Goal: Information Seeking & Learning: Learn about a topic

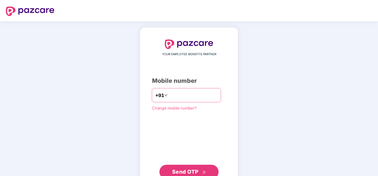
click at [169, 94] on input "number" at bounding box center [193, 94] width 49 height 9
click at [186, 94] on input "number" at bounding box center [193, 94] width 49 height 9
type input "**********"
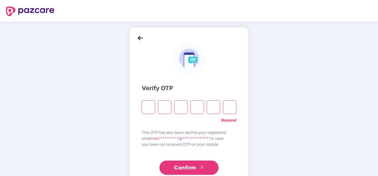
type input "*"
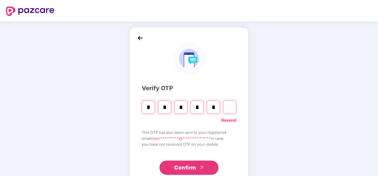
type input "*"
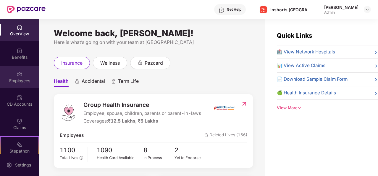
click at [19, 73] on img at bounding box center [20, 74] width 6 height 6
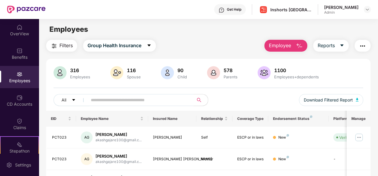
click at [127, 100] on input "text" at bounding box center [138, 99] width 95 height 9
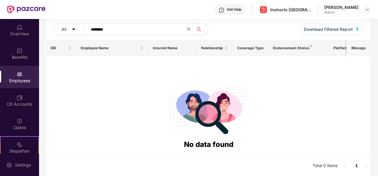
scroll to position [18, 0]
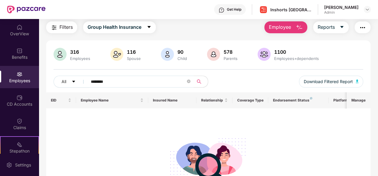
click at [99, 81] on input "********" at bounding box center [138, 81] width 95 height 9
click at [130, 81] on input "*********" at bounding box center [138, 81] width 95 height 9
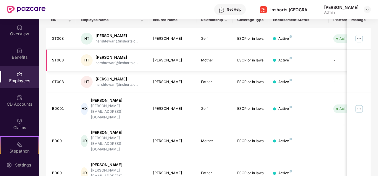
scroll to position [0, 0]
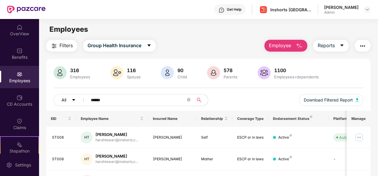
drag, startPoint x: 115, startPoint y: 99, endPoint x: 76, endPoint y: 102, distance: 39.2
click at [76, 102] on div "All *****" at bounding box center [131, 100] width 155 height 12
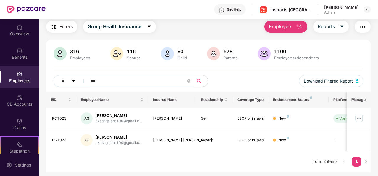
type input "***"
click at [276, 31] on button "Employee" at bounding box center [286, 27] width 43 height 12
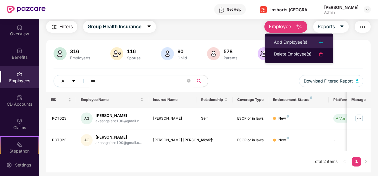
click at [306, 41] on div "Add Employee(s)" at bounding box center [290, 42] width 33 height 7
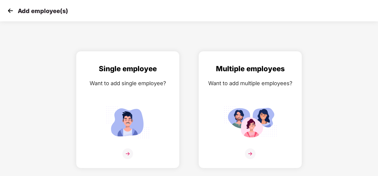
click at [8, 11] on img at bounding box center [10, 10] width 9 height 9
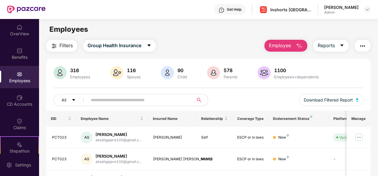
click at [156, 100] on input "text" at bounding box center [138, 99] width 95 height 9
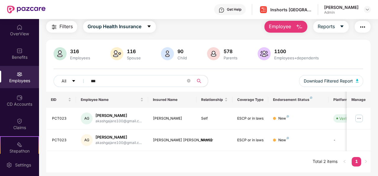
drag, startPoint x: 101, startPoint y: 79, endPoint x: 88, endPoint y: 80, distance: 13.3
click at [88, 80] on span "***" at bounding box center [139, 81] width 110 height 12
click at [79, 55] on div "316 Employees" at bounding box center [80, 54] width 25 height 12
click at [61, 52] on img at bounding box center [60, 53] width 13 height 13
click at [140, 28] on span "Group Health Insurance" at bounding box center [115, 26] width 54 height 7
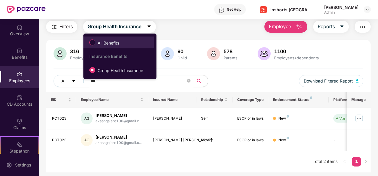
click at [112, 41] on span "All Benefits" at bounding box center [108, 43] width 26 height 7
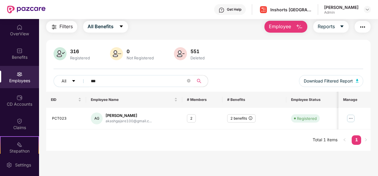
click at [107, 80] on input "***" at bounding box center [138, 80] width 95 height 9
type input "*"
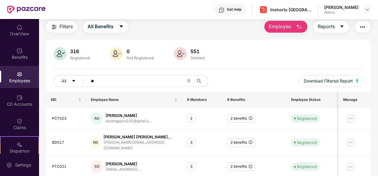
type input "***"
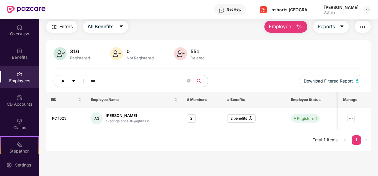
drag, startPoint x: 104, startPoint y: 82, endPoint x: 83, endPoint y: 81, distance: 20.4
click at [83, 81] on div "All ***" at bounding box center [131, 81] width 155 height 12
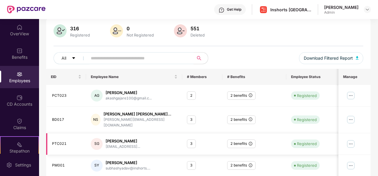
scroll to position [41, 0]
click at [111, 54] on input "text" at bounding box center [138, 58] width 95 height 9
type input "***"
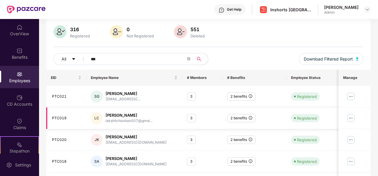
scroll to position [41, 0]
click at [190, 58] on icon "close-circle" at bounding box center [189, 59] width 4 height 4
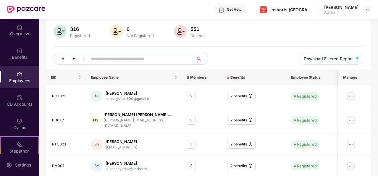
click at [168, 57] on input "text" at bounding box center [138, 58] width 95 height 9
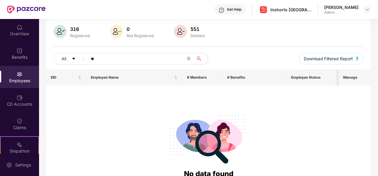
type input "*"
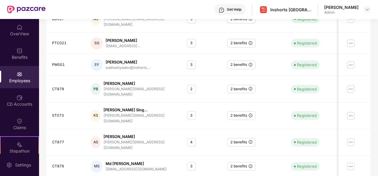
scroll to position [0, 0]
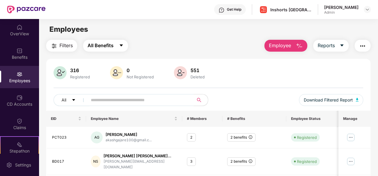
click at [110, 48] on span "All Benefits" at bounding box center [101, 45] width 26 height 7
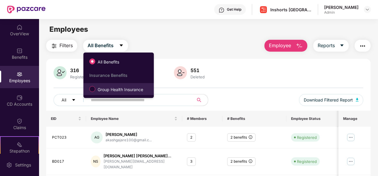
click at [110, 90] on span "Group Health Insurance" at bounding box center [120, 89] width 50 height 7
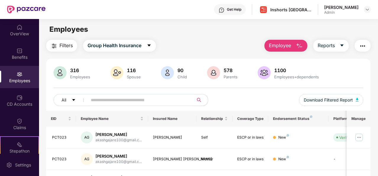
click at [125, 95] on input "text" at bounding box center [138, 99] width 95 height 9
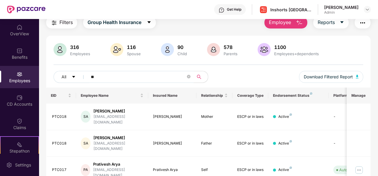
scroll to position [23, 0]
type input "**"
click at [71, 53] on div "Employees" at bounding box center [80, 53] width 23 height 5
click at [68, 52] on div at bounding box center [59, 50] width 15 height 14
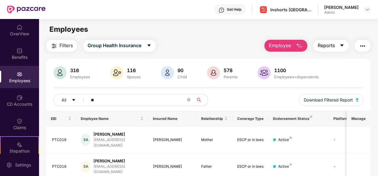
click at [336, 46] on button "Reports" at bounding box center [332, 46] width 36 height 12
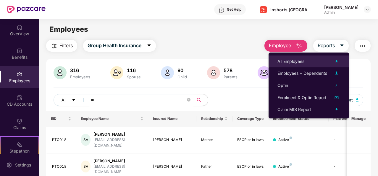
click at [310, 62] on div "All Employees" at bounding box center [309, 61] width 63 height 7
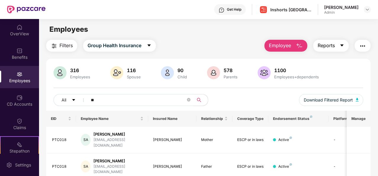
click at [348, 46] on button "Reports" at bounding box center [332, 46] width 36 height 12
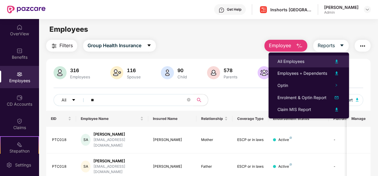
click at [297, 61] on div "All Employees" at bounding box center [291, 61] width 27 height 7
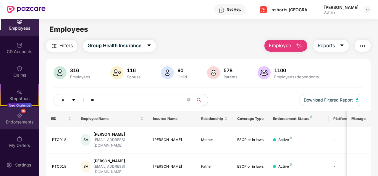
scroll to position [52, 0]
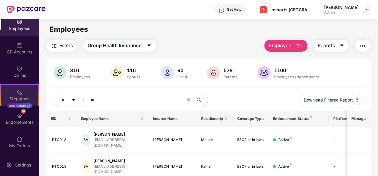
click at [24, 100] on div "Stepathon" at bounding box center [20, 99] width 38 height 6
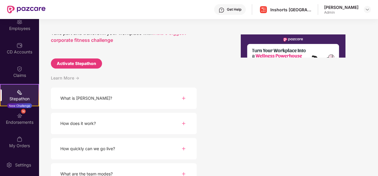
scroll to position [28, 0]
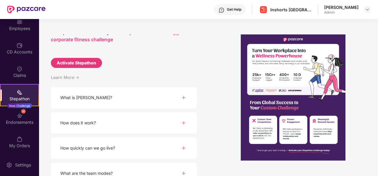
click at [170, 121] on div "How does it work?" at bounding box center [124, 123] width 146 height 22
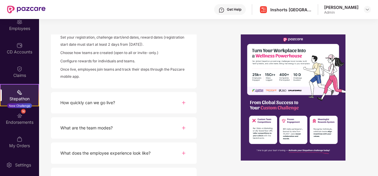
scroll to position [144, 0]
drag, startPoint x: 171, startPoint y: 106, endPoint x: 152, endPoint y: 129, distance: 30.4
click at [152, 129] on div "What are the team modes?" at bounding box center [124, 128] width 146 height 22
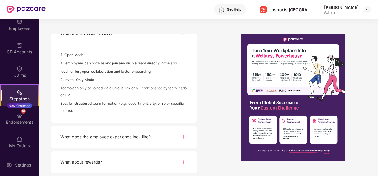
scroll to position [238, 0]
click at [155, 135] on div "What does the employee experience look like?" at bounding box center [124, 137] width 146 height 22
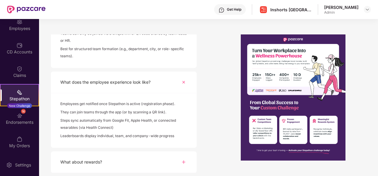
scroll to position [292, 0]
click at [155, 160] on div "What about rewards?" at bounding box center [124, 162] width 146 height 22
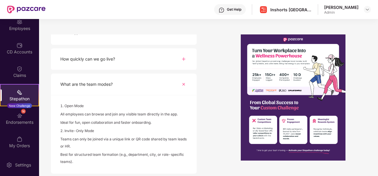
scroll to position [187, 0]
click at [23, 115] on div "16 Endorsements" at bounding box center [19, 118] width 39 height 22
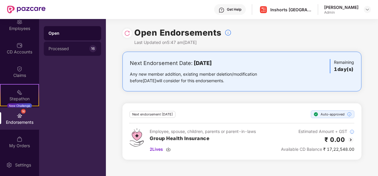
click at [75, 51] on div "Processed 16" at bounding box center [72, 48] width 57 height 14
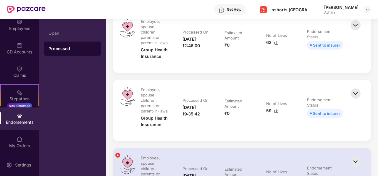
scroll to position [0, 0]
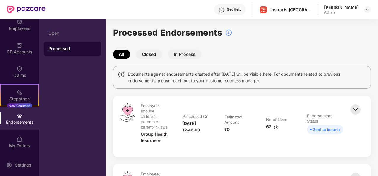
click at [94, 129] on div "Open Processed" at bounding box center [72, 97] width 67 height 157
click at [23, 77] on div "Claims" at bounding box center [19, 75] width 39 height 6
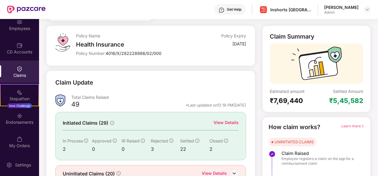
scroll to position [56, 0]
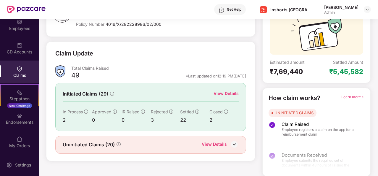
click at [219, 141] on div "View Details" at bounding box center [214, 145] width 25 height 8
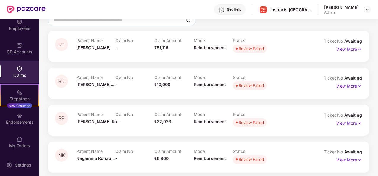
click at [343, 86] on p "View More" at bounding box center [350, 85] width 26 height 8
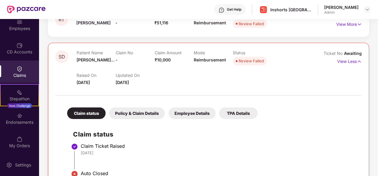
scroll to position [81, 0]
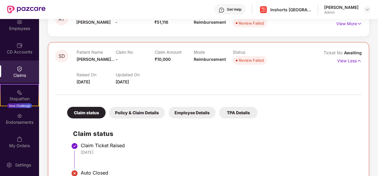
click at [299, 48] on div "SD Patient Name [PERSON_NAME]... Claim No - Claim Amount ₹10,000 Mode Reimburse…" at bounding box center [209, 117] width 322 height 151
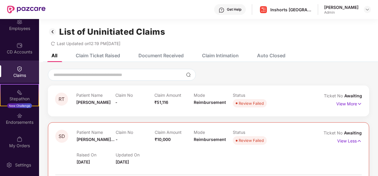
scroll to position [0, 0]
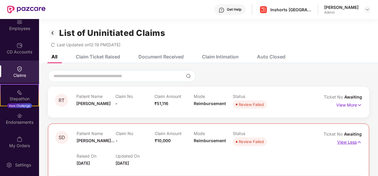
click at [350, 141] on p "View Less" at bounding box center [350, 141] width 25 height 8
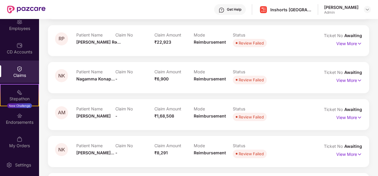
scroll to position [135, 0]
click at [353, 118] on p "View More" at bounding box center [350, 116] width 26 height 8
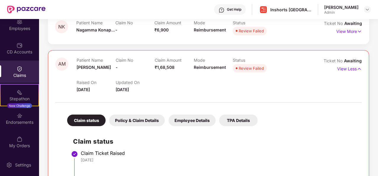
scroll to position [183, 0]
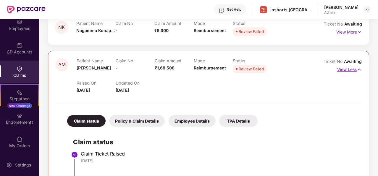
click at [361, 68] on img at bounding box center [359, 69] width 5 height 7
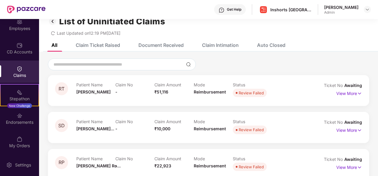
scroll to position [12, 0]
click at [342, 93] on p "View More" at bounding box center [350, 92] width 26 height 8
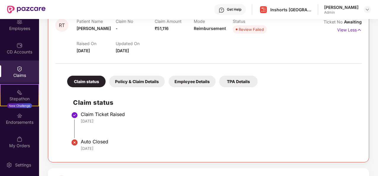
scroll to position [75, 0]
click at [202, 81] on div "Employee Details" at bounding box center [192, 82] width 47 height 12
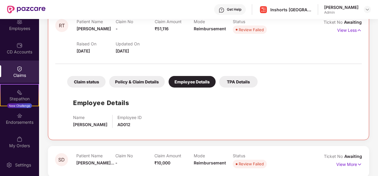
click at [233, 81] on div "TPA Details" at bounding box center [238, 82] width 38 height 12
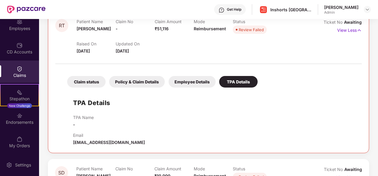
click at [155, 83] on div "Policy & Claim Details" at bounding box center [137, 82] width 56 height 12
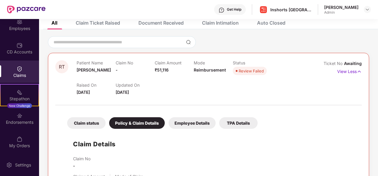
scroll to position [0, 0]
